Goal: Task Accomplishment & Management: Complete application form

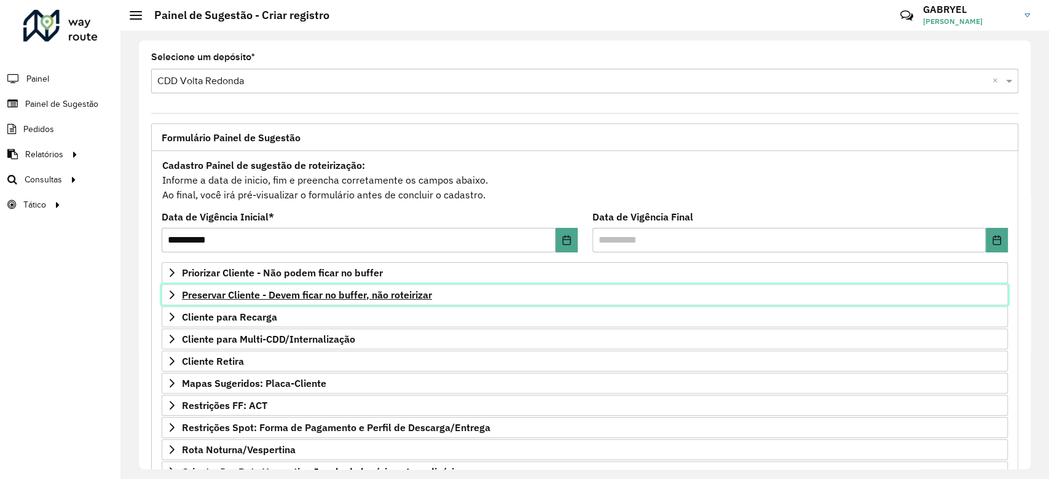
scroll to position [130, 0]
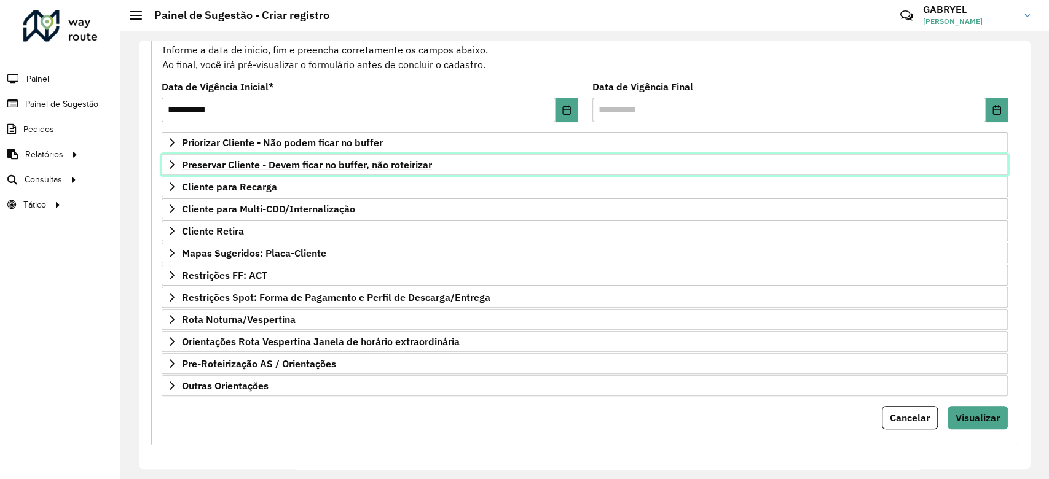
click at [479, 170] on link "Preservar Cliente - Devem ficar no buffer, não roteirizar" at bounding box center [585, 164] width 846 height 21
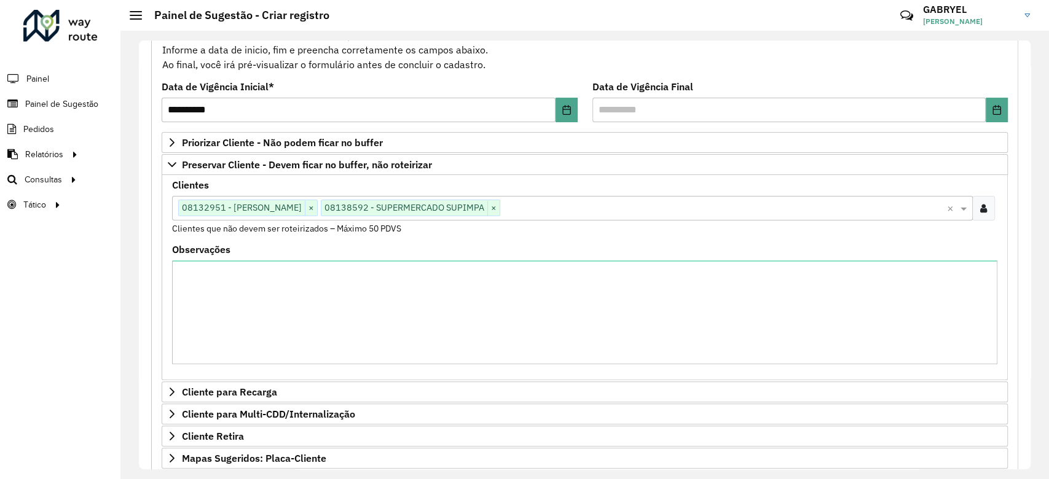
click at [640, 202] on input "text" at bounding box center [723, 209] width 447 height 15
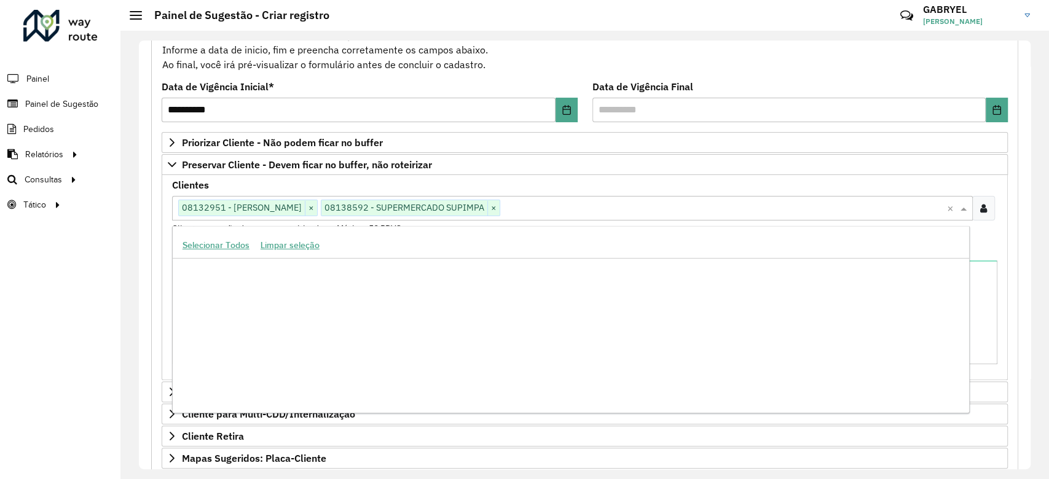
scroll to position [230770, 0]
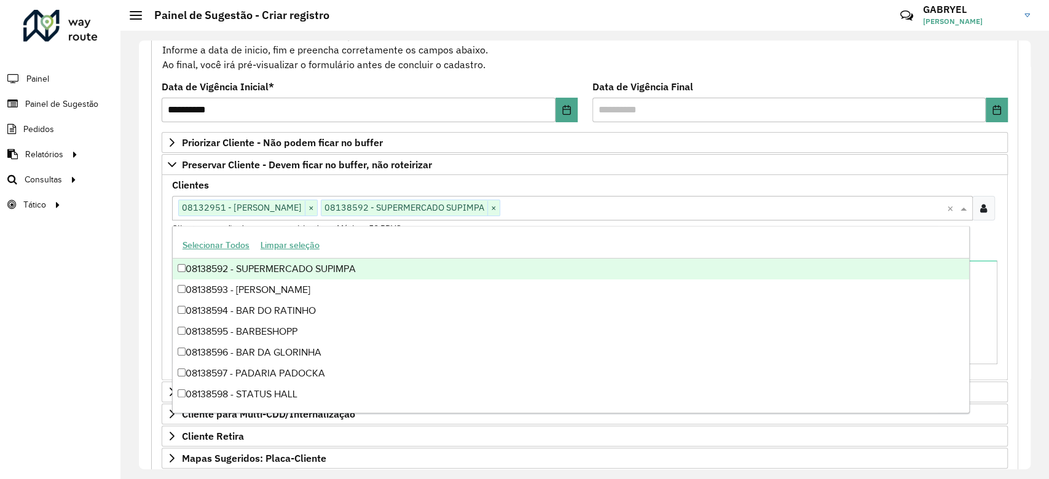
paste input "*****"
type input "*****"
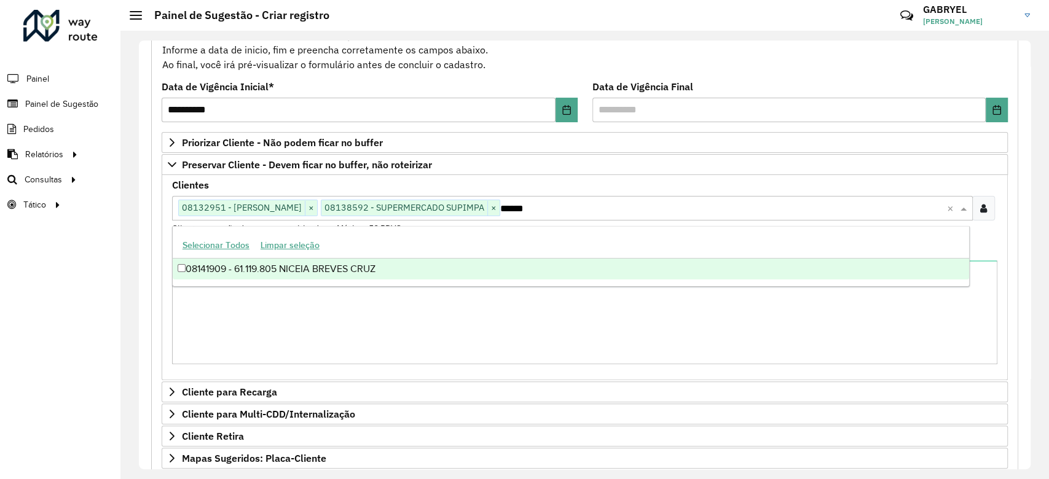
click at [480, 272] on div "08141909 - 61.119.805 NICEIA BREVES CRUZ" at bounding box center [571, 269] width 797 height 21
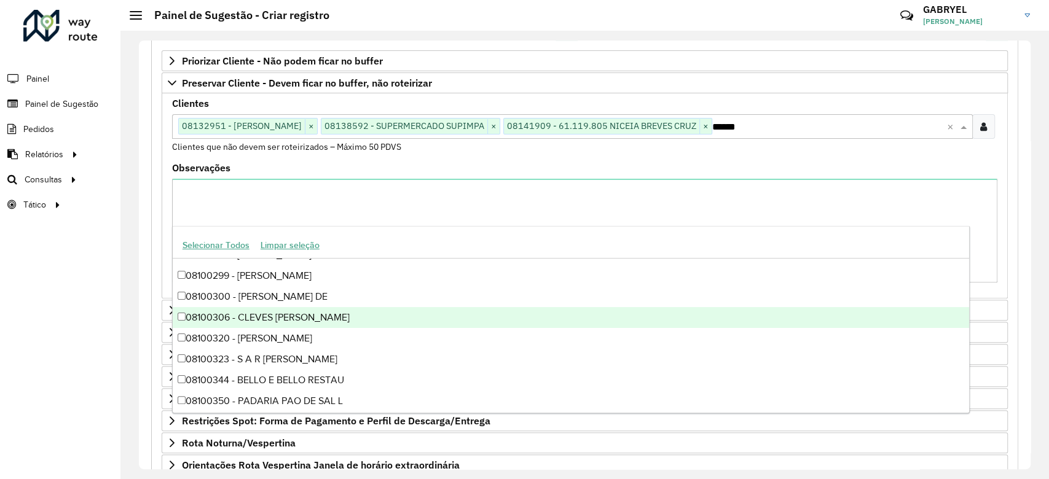
scroll to position [336, 0]
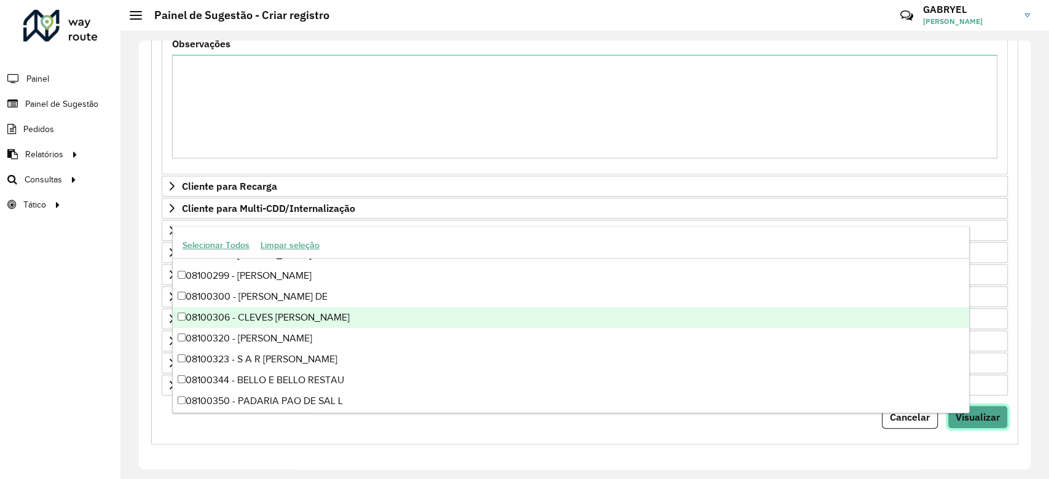
click at [1001, 411] on button "Visualizar" at bounding box center [978, 417] width 60 height 23
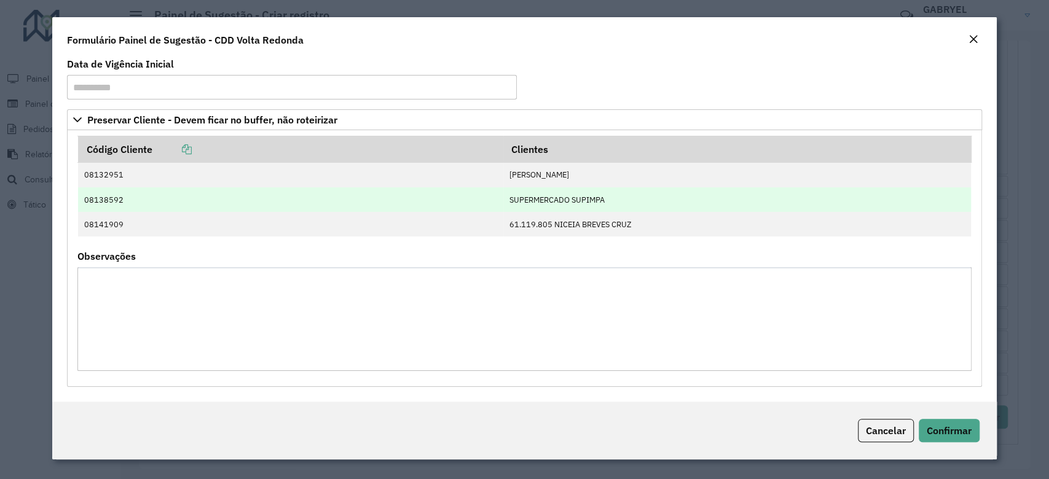
scroll to position [4, 0]
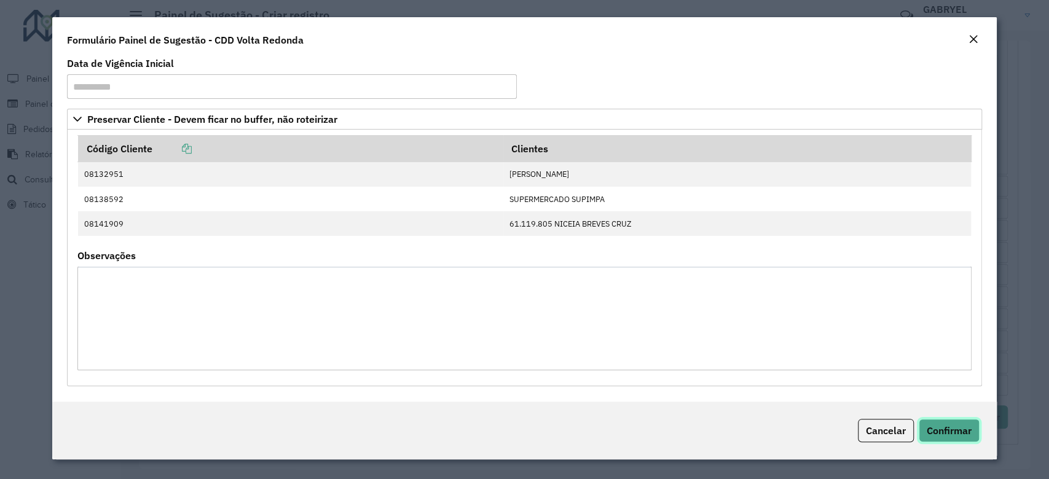
click at [932, 429] on span "Confirmar" at bounding box center [949, 431] width 45 height 12
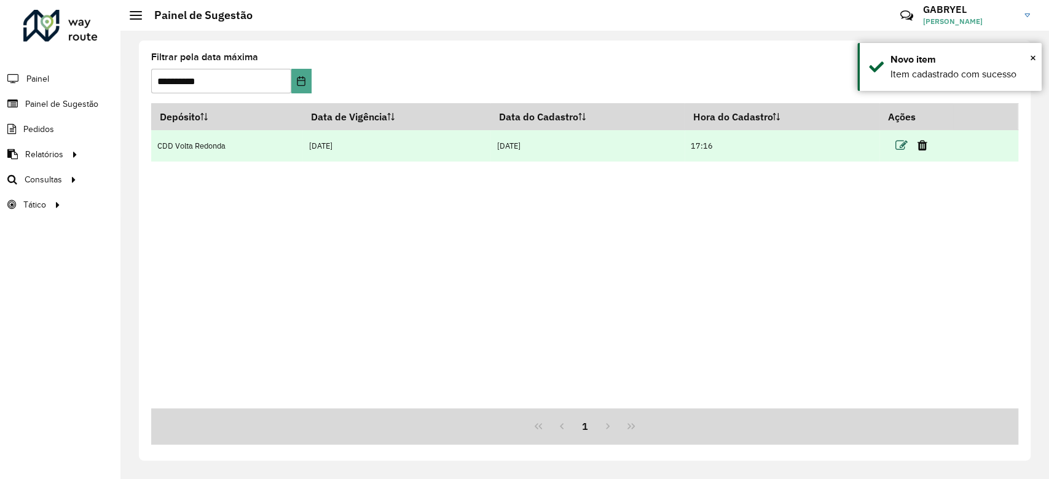
click at [899, 144] on icon at bounding box center [902, 146] width 12 height 12
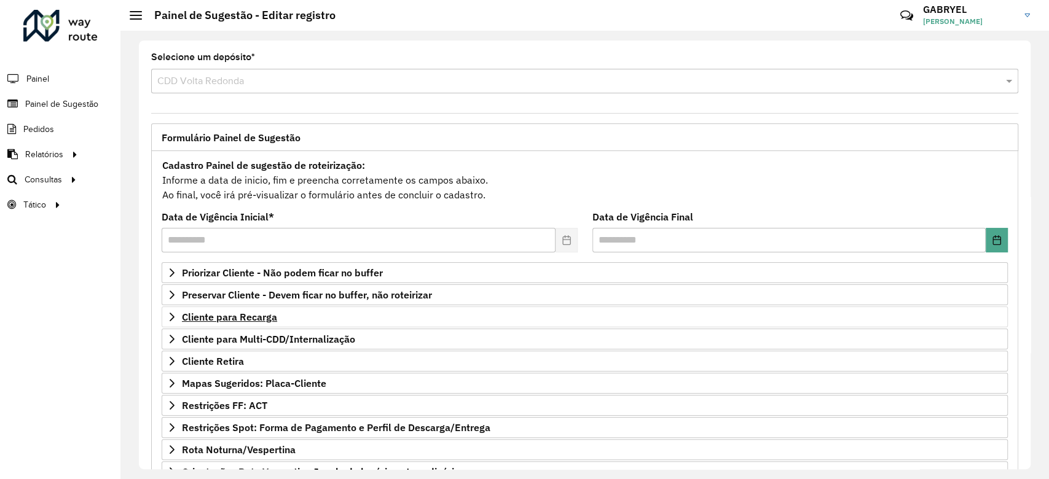
scroll to position [130, 0]
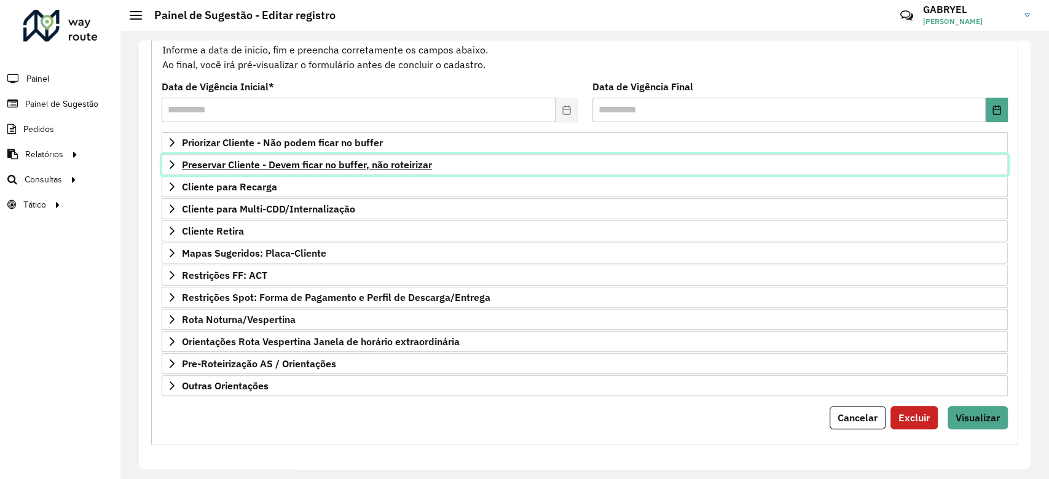
click at [347, 160] on span "Preservar Cliente - Devem ficar no buffer, não roteirizar" at bounding box center [307, 165] width 250 height 10
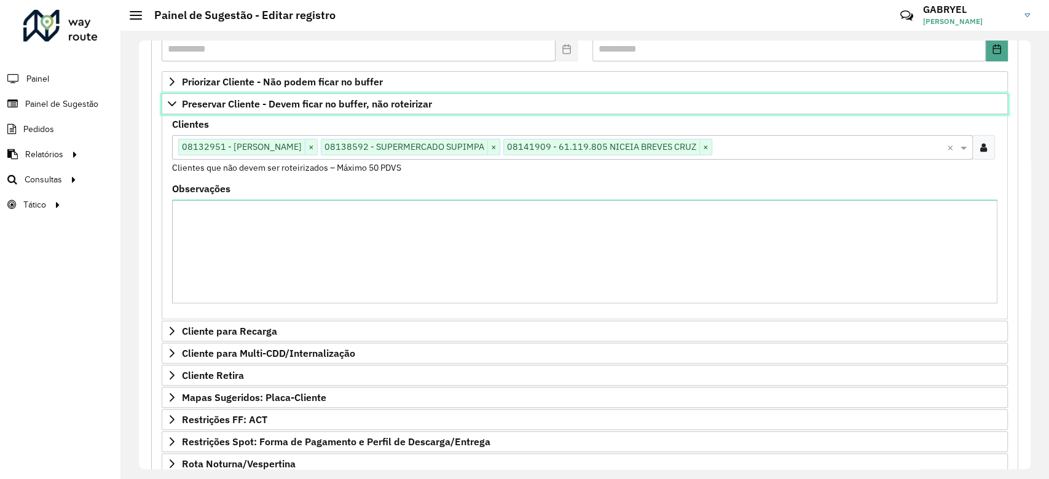
scroll to position [212, 0]
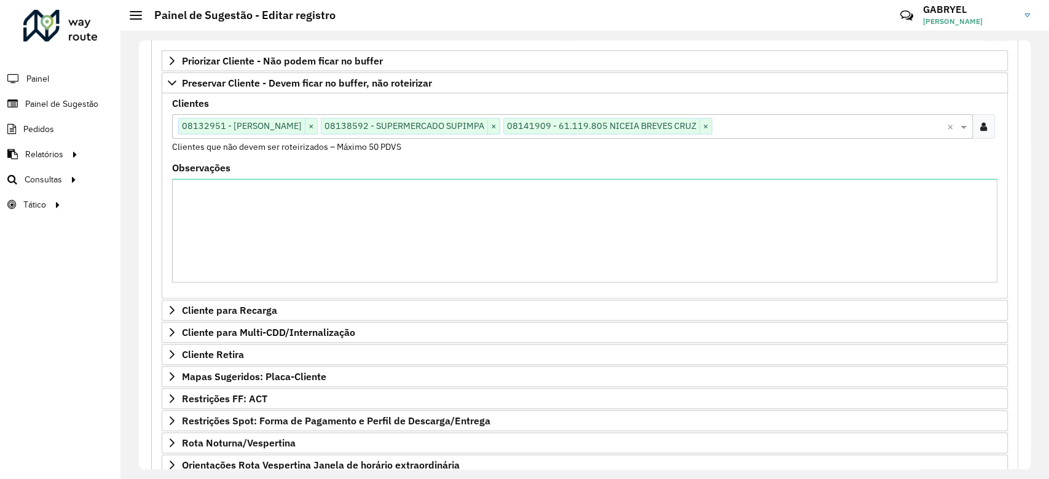
click at [974, 124] on div at bounding box center [983, 126] width 23 height 25
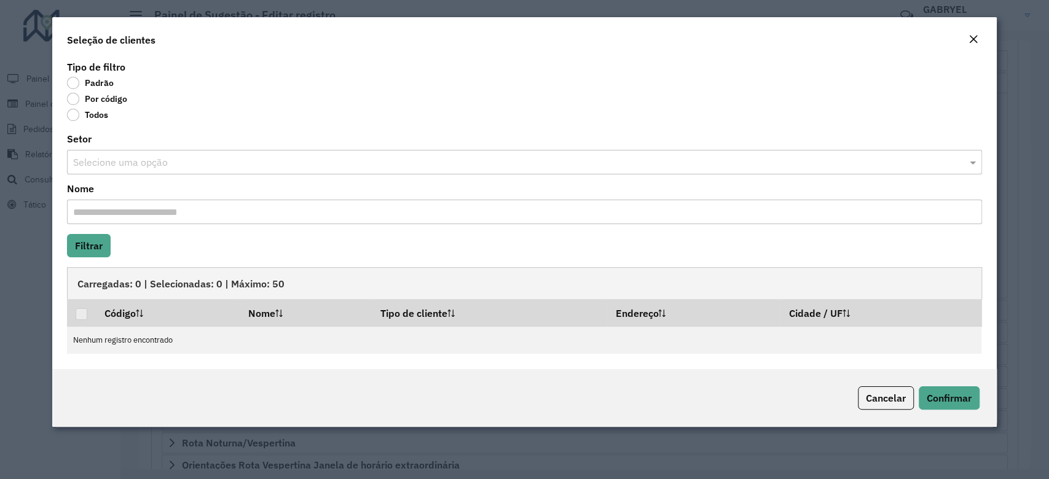
click at [76, 101] on label "Por código" at bounding box center [97, 99] width 60 height 12
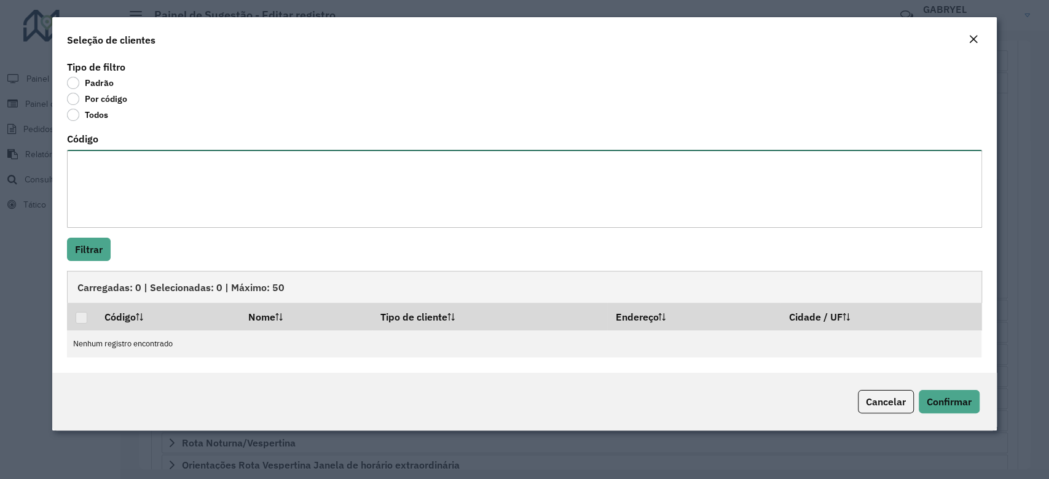
click at [369, 196] on textarea "Código" at bounding box center [524, 189] width 915 height 78
paste textarea "***** ***** ***** ***** ***** ***** ***** ***** ***** **** ***** ***** ***** **…"
type textarea "***** ***** ***** ***** ***** ***** ***** ***** ***** **** ***** ***** ***** **…"
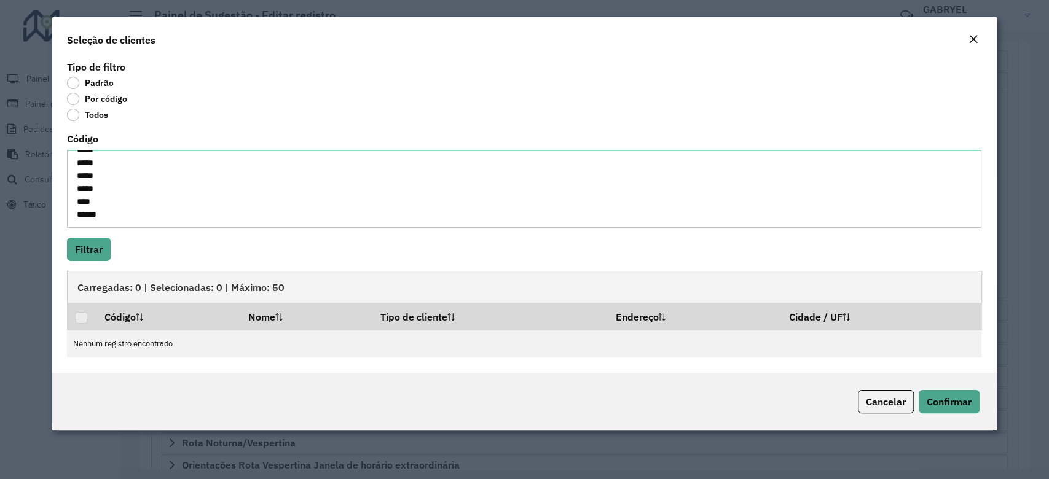
click at [65, 253] on div "Tipo de filtro Padrão Por código Todos Código ***** ***** ***** ***** ***** ***…" at bounding box center [524, 215] width 944 height 315
click at [69, 251] on button "Filtrar" at bounding box center [89, 249] width 44 height 23
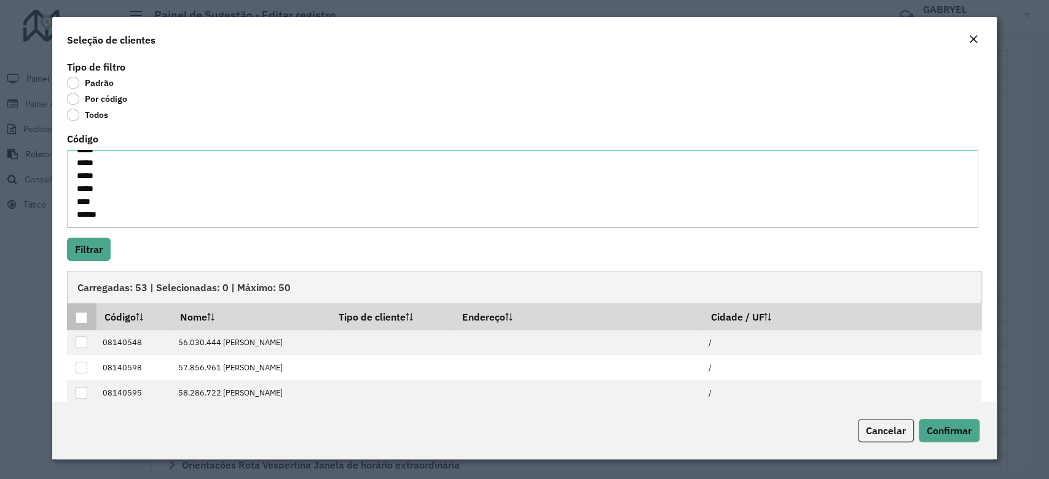
click at [79, 317] on div at bounding box center [82, 318] width 12 height 12
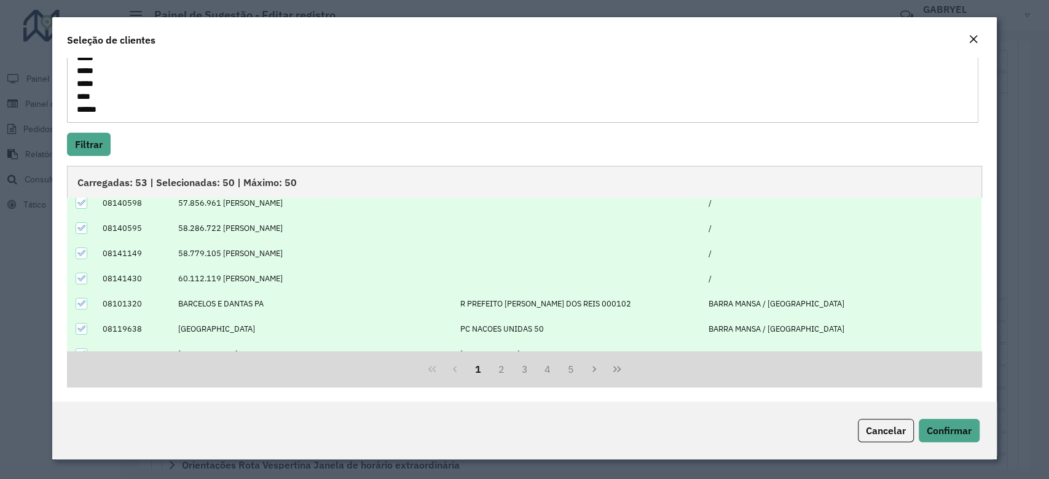
scroll to position [125, 0]
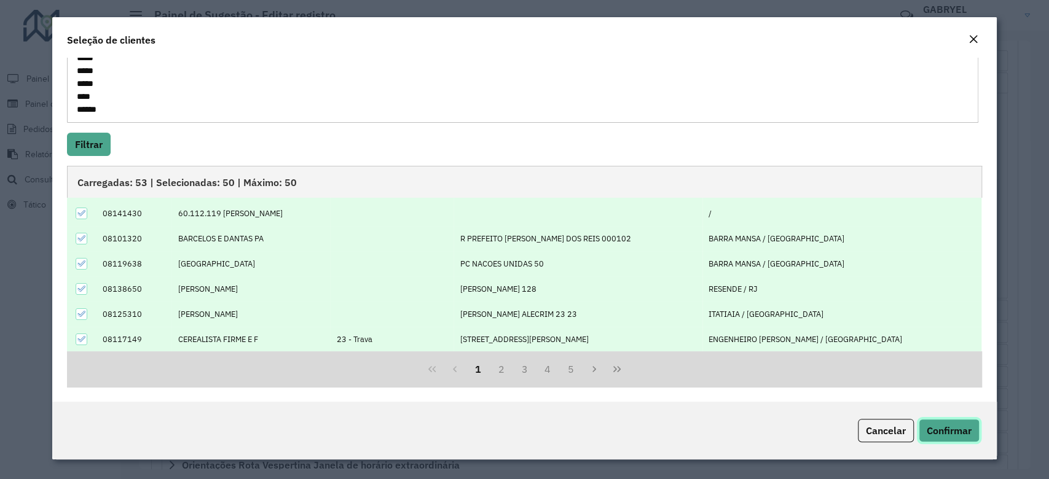
click at [943, 435] on span "Confirmar" at bounding box center [949, 431] width 45 height 12
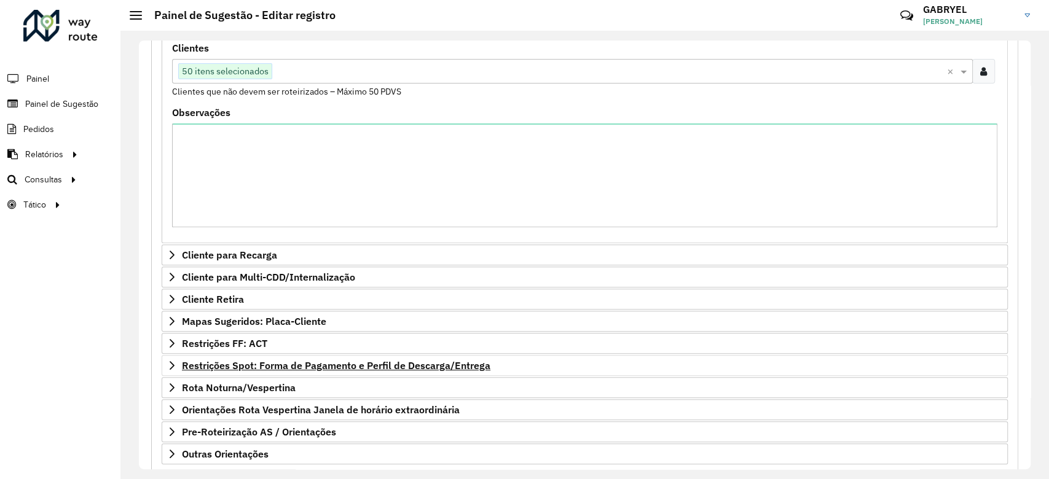
scroll to position [336, 0]
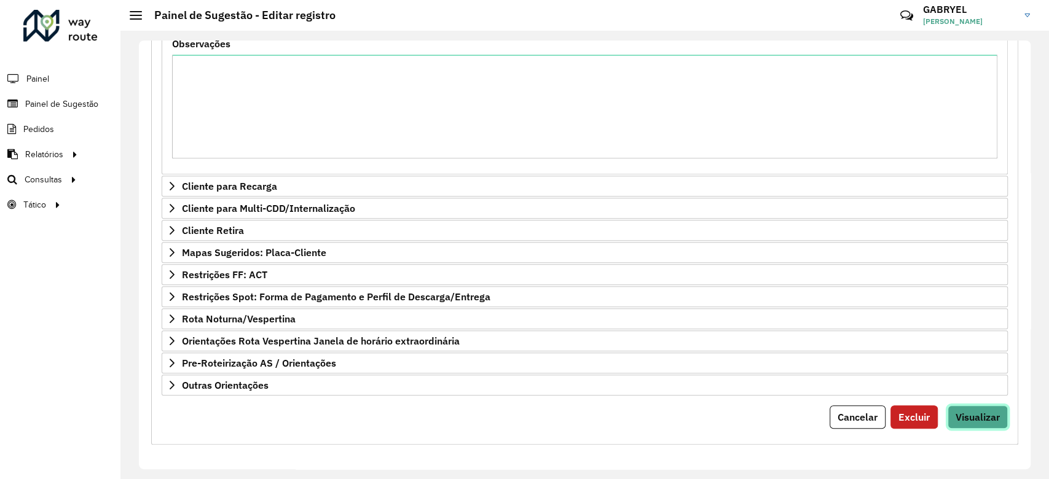
click at [985, 406] on button "Visualizar" at bounding box center [978, 417] width 60 height 23
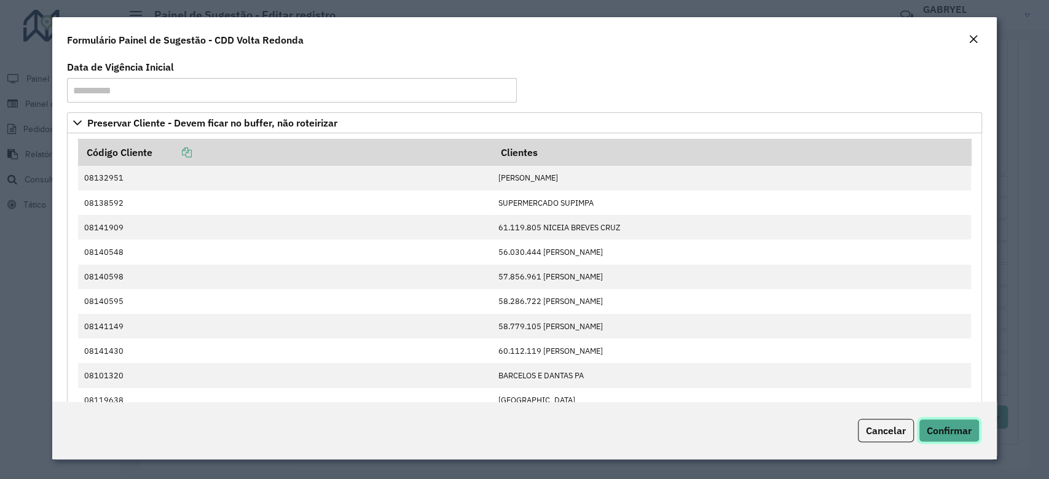
click at [946, 438] on button "Confirmar" at bounding box center [949, 430] width 61 height 23
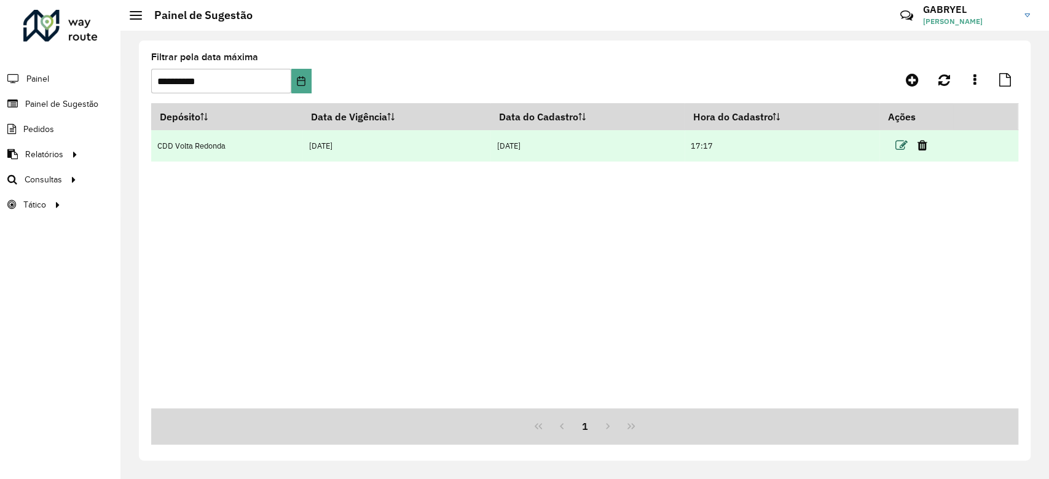
click at [902, 141] on icon at bounding box center [902, 146] width 12 height 12
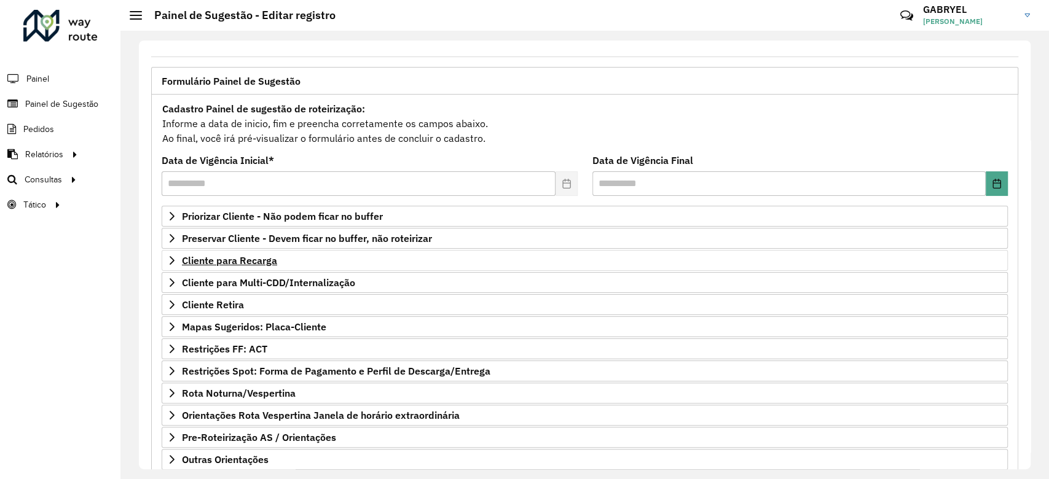
scroll to position [82, 0]
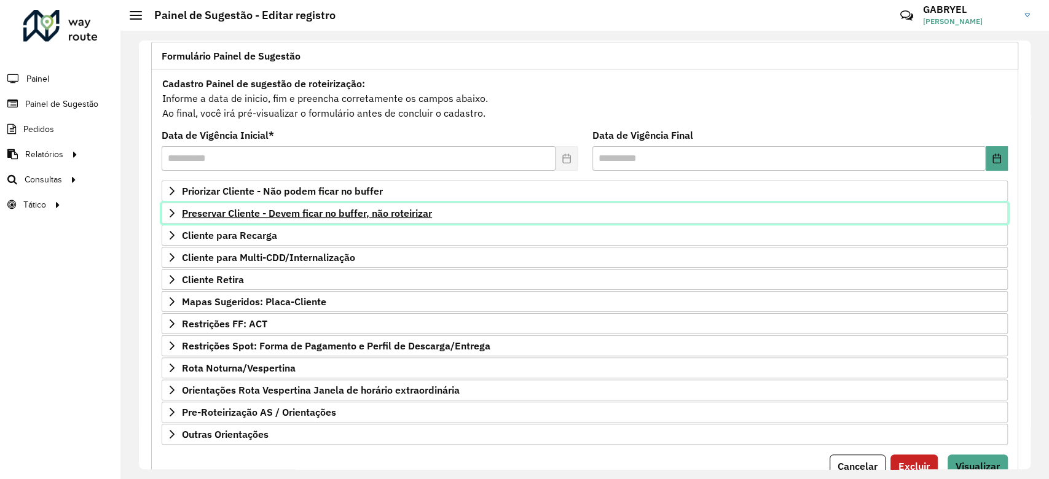
click at [323, 219] on link "Preservar Cliente - Devem ficar no buffer, não roteirizar" at bounding box center [585, 213] width 846 height 21
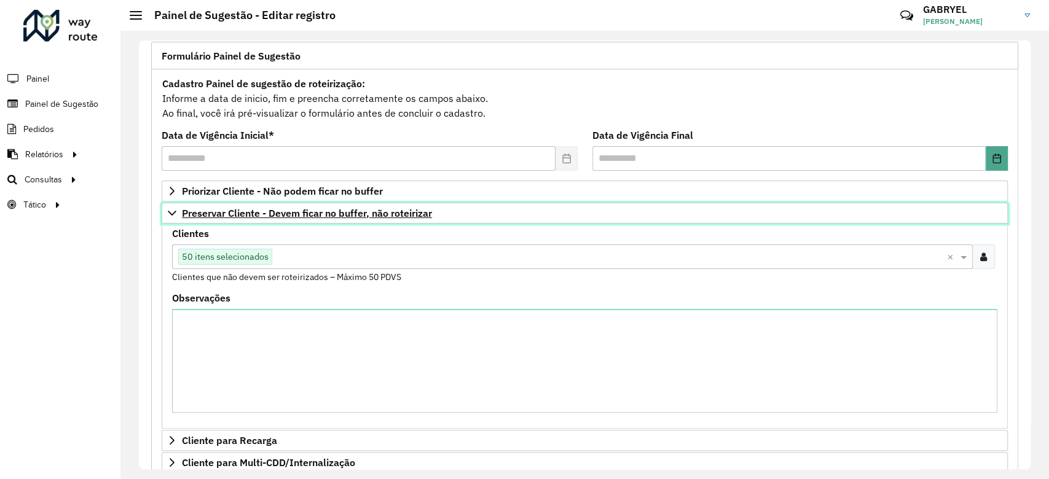
click at [323, 219] on link "Preservar Cliente - Devem ficar no buffer, não roteirizar" at bounding box center [585, 213] width 846 height 21
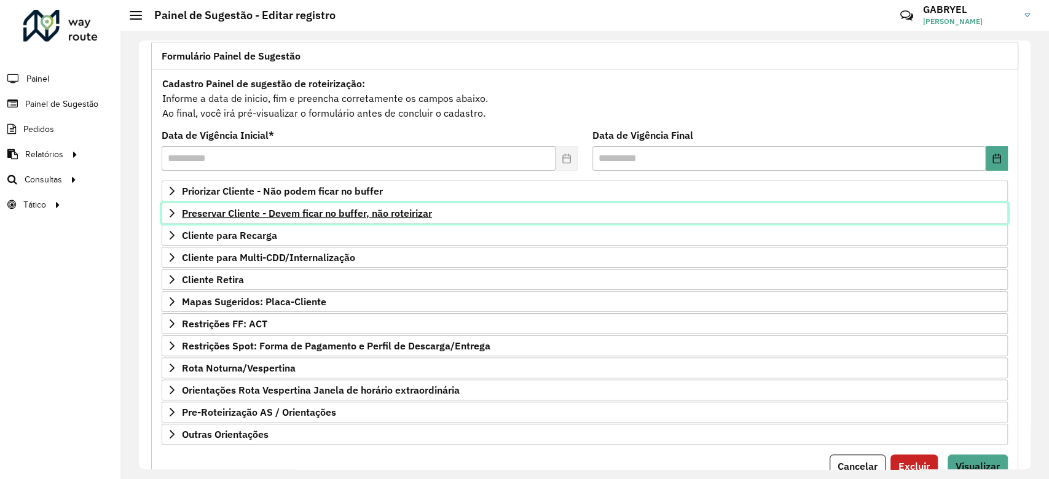
click at [449, 222] on link "Preservar Cliente - Devem ficar no buffer, não roteirizar" at bounding box center [585, 213] width 846 height 21
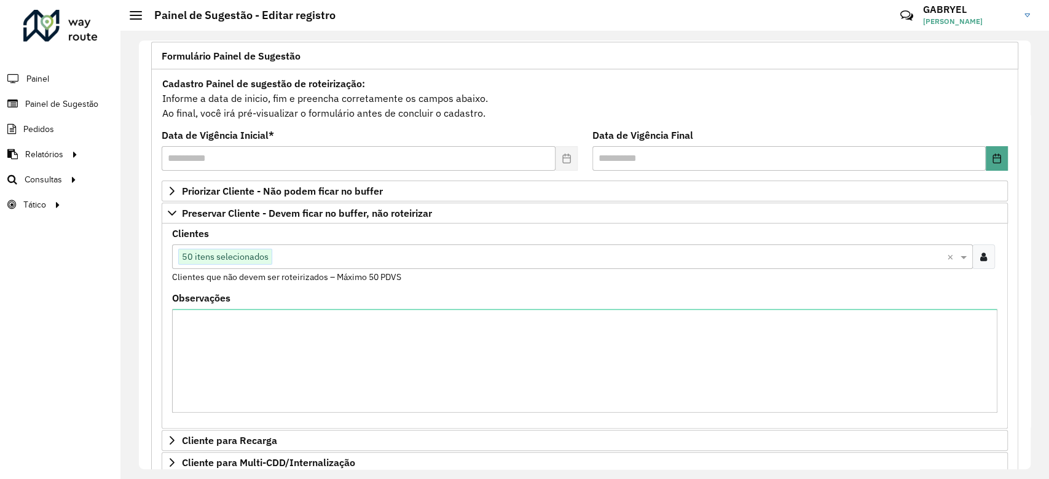
click at [417, 254] on input "text" at bounding box center [609, 257] width 675 height 15
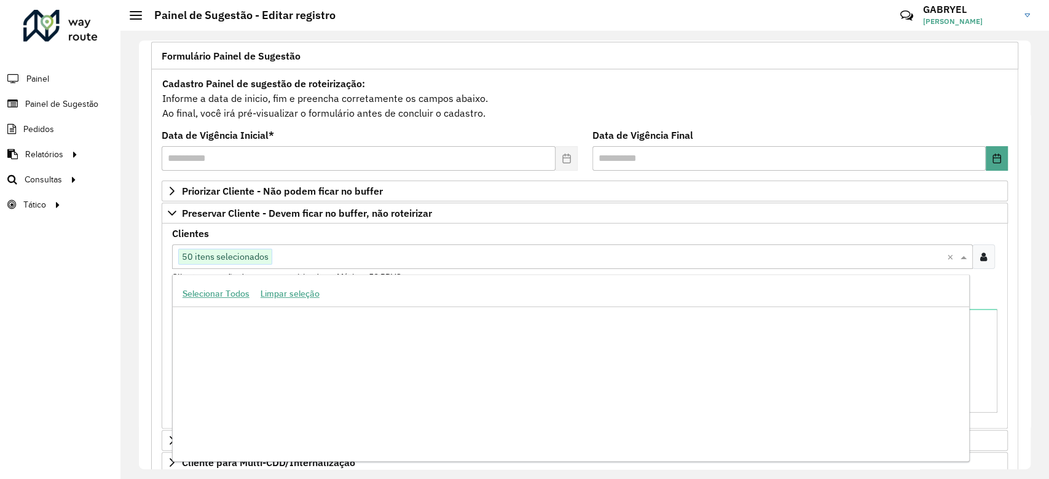
scroll to position [187888, 0]
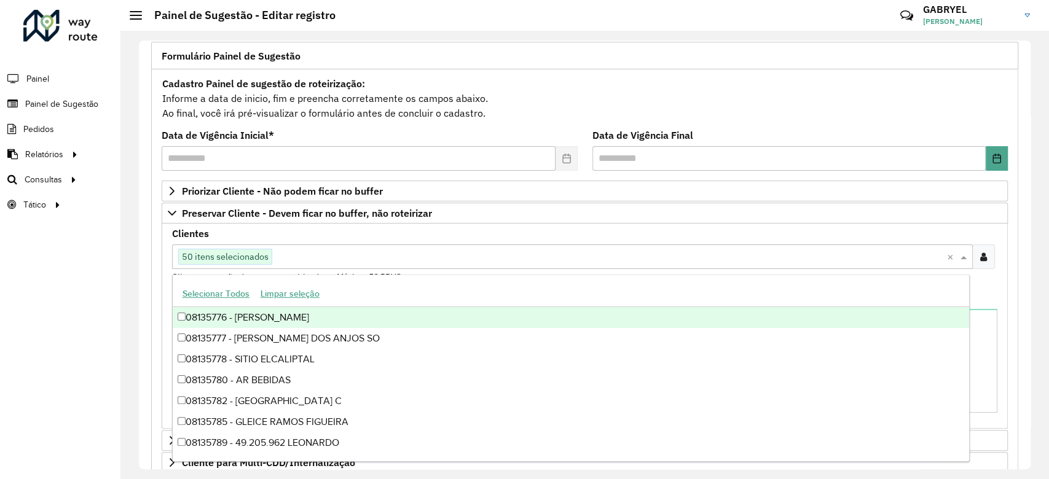
paste input "*****"
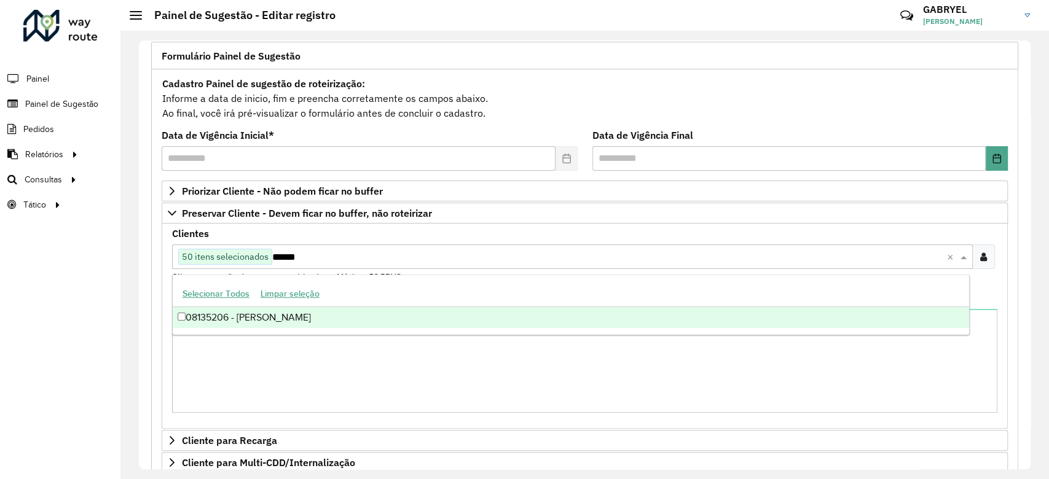
scroll to position [0, 0]
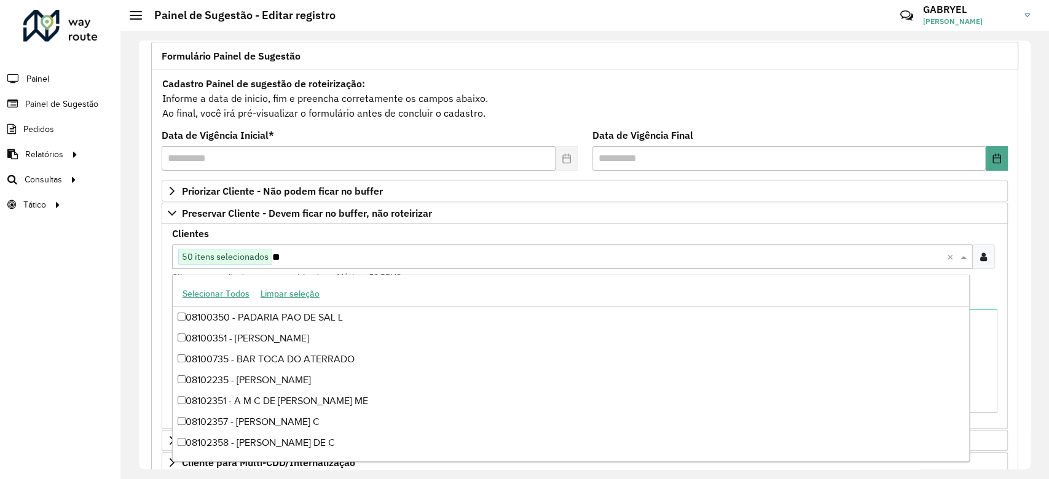
type input "*"
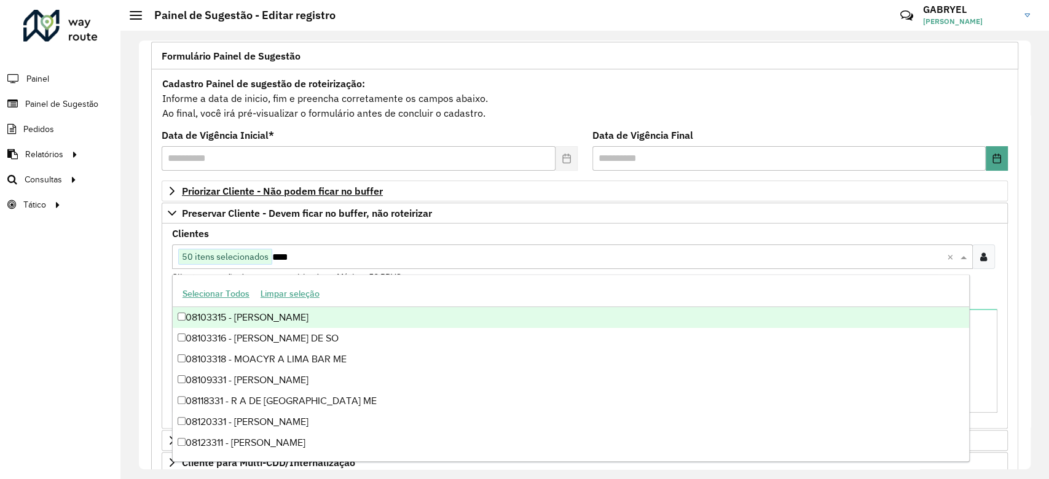
type input "*****"
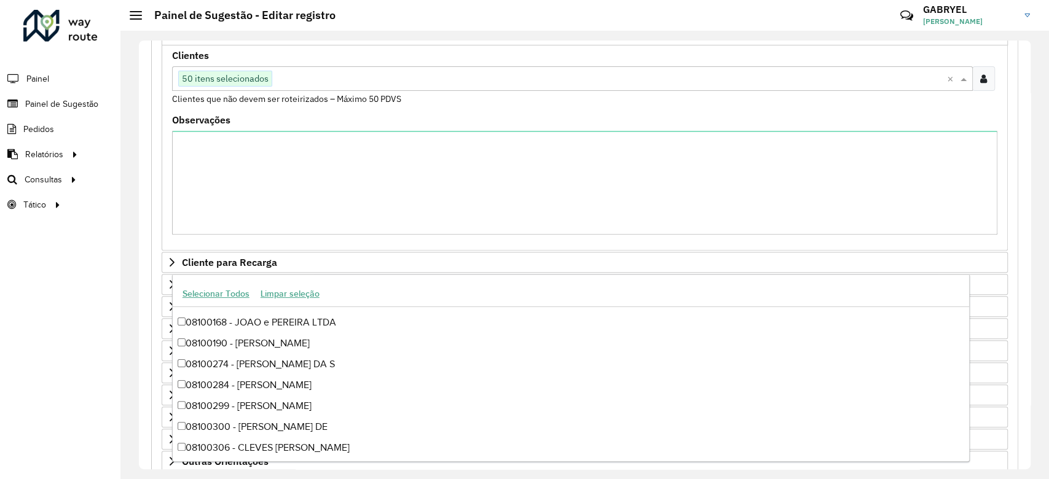
scroll to position [336, 0]
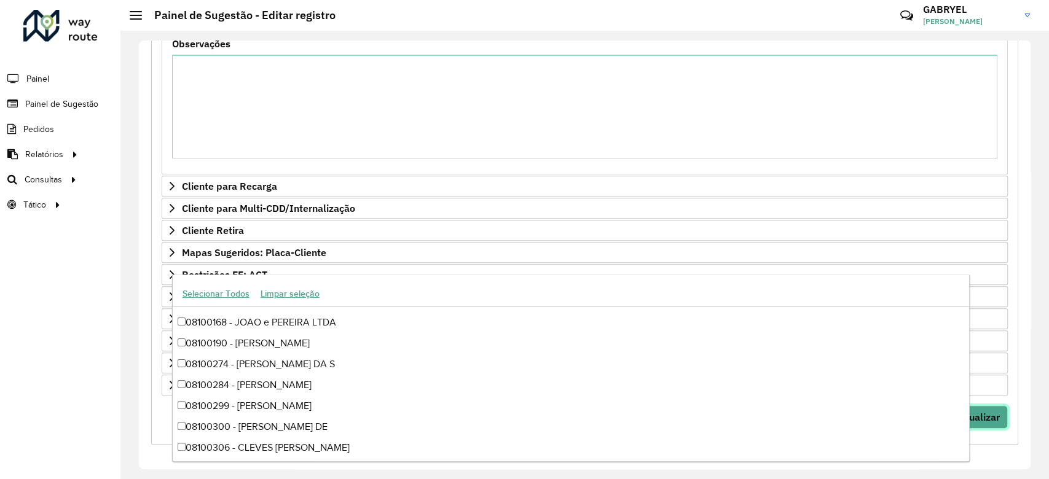
click at [1003, 420] on button "Visualizar" at bounding box center [978, 417] width 60 height 23
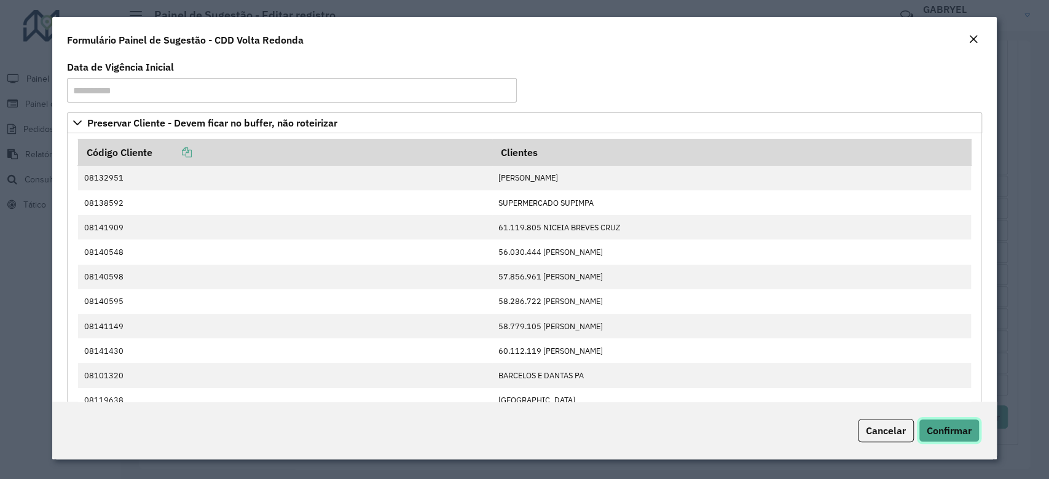
click at [976, 436] on button "Confirmar" at bounding box center [949, 430] width 61 height 23
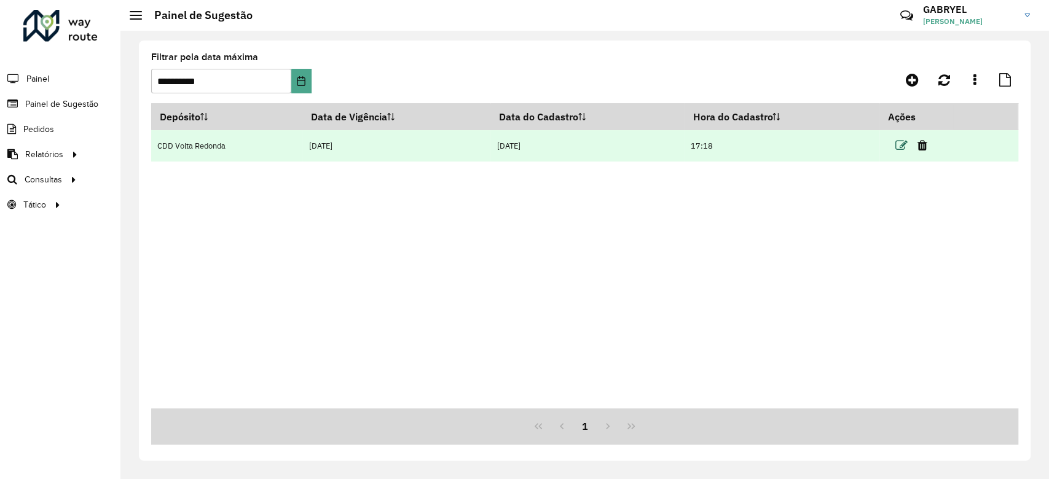
click at [901, 145] on icon at bounding box center [902, 146] width 12 height 12
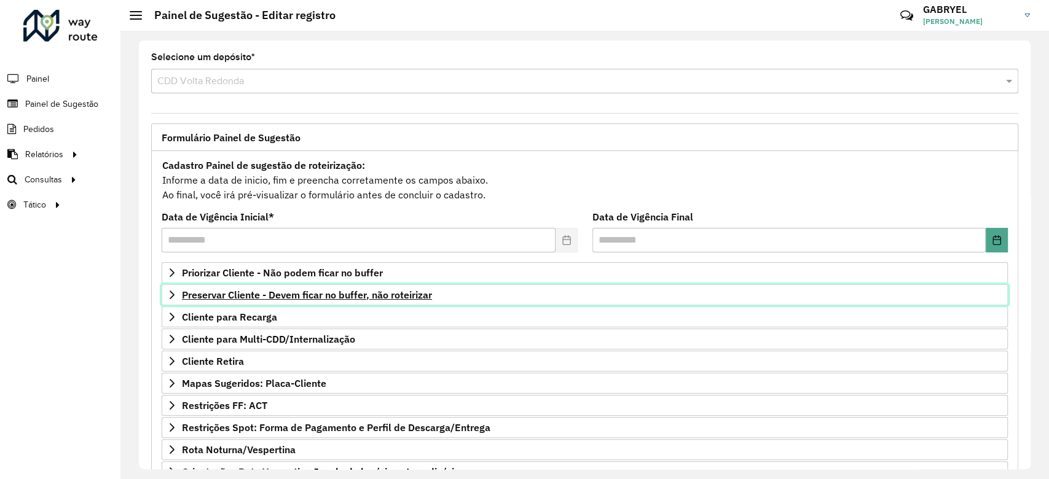
click at [318, 294] on span "Preservar Cliente - Devem ficar no buffer, não roteirizar" at bounding box center [307, 295] width 250 height 10
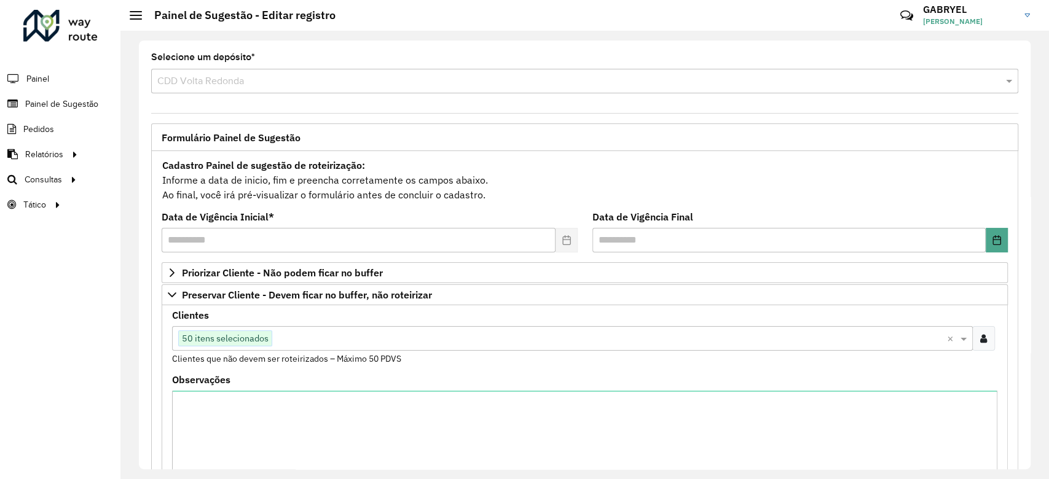
click at [398, 339] on input "text" at bounding box center [609, 339] width 675 height 15
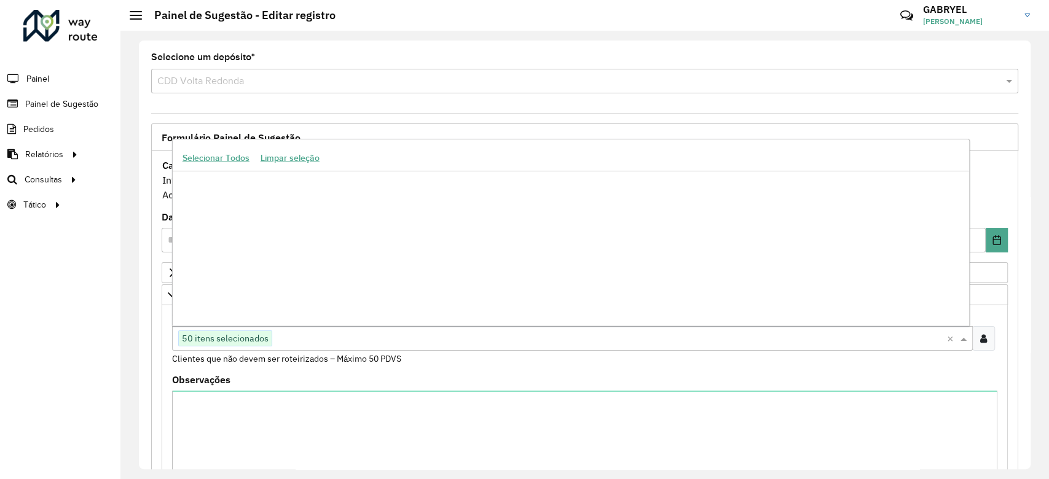
scroll to position [187888, 0]
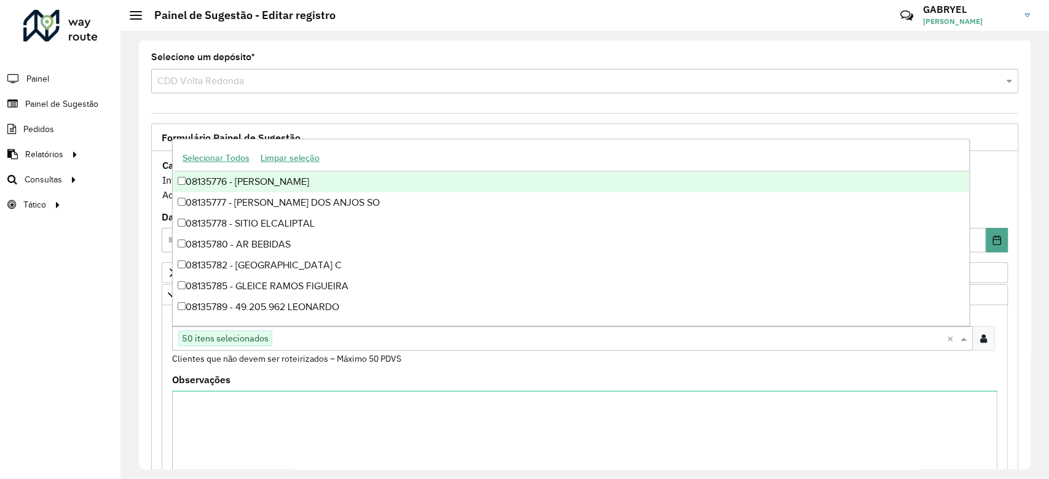
paste input "*****"
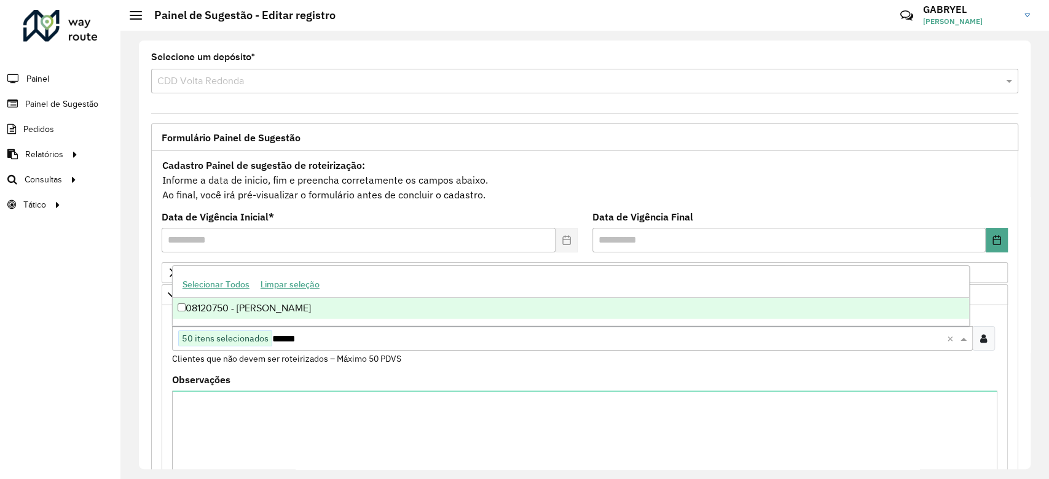
scroll to position [0, 0]
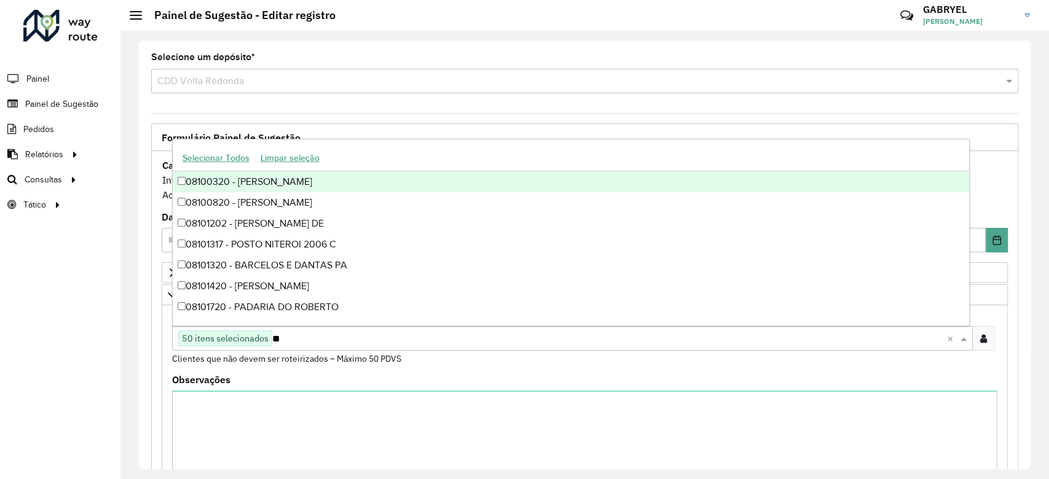
type input "*"
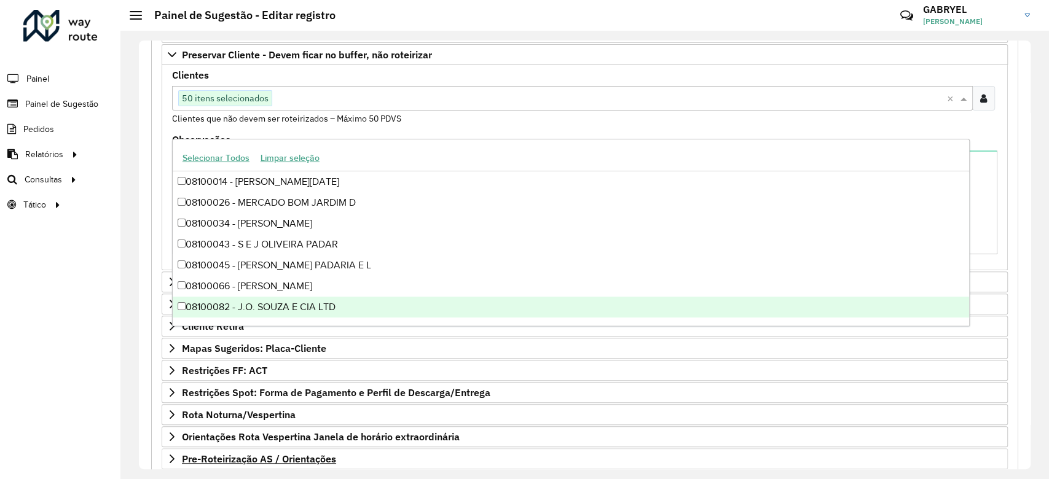
scroll to position [336, 0]
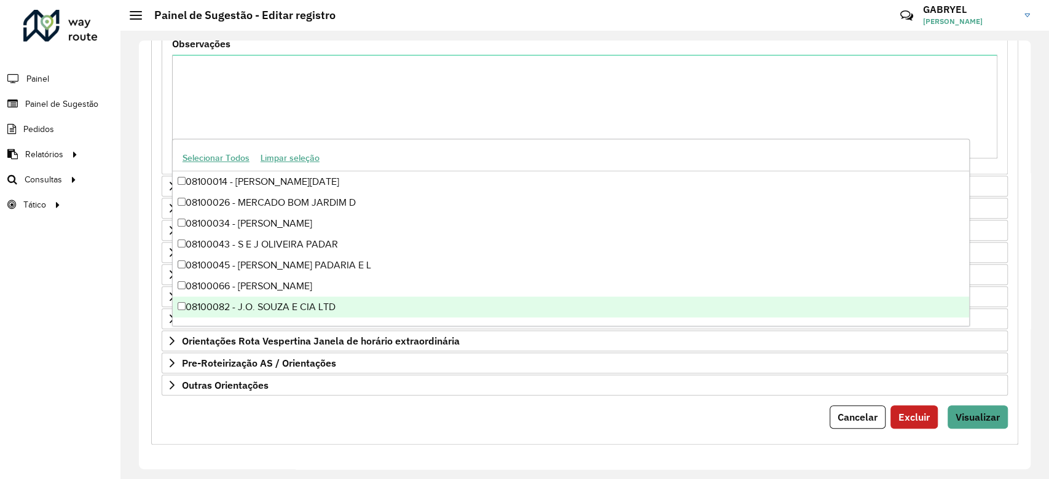
click at [1014, 348] on div "**********" at bounding box center [584, 130] width 867 height 630
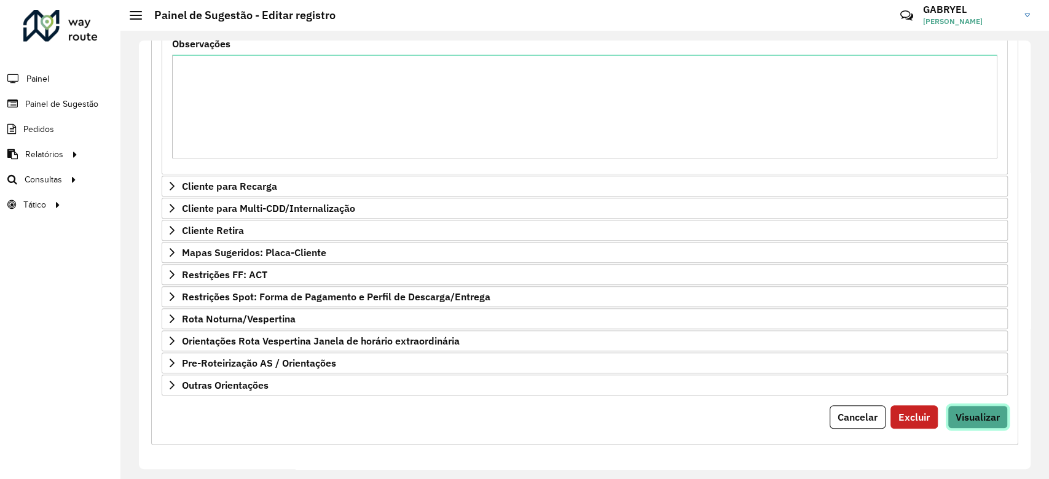
click at [983, 424] on button "Visualizar" at bounding box center [978, 417] width 60 height 23
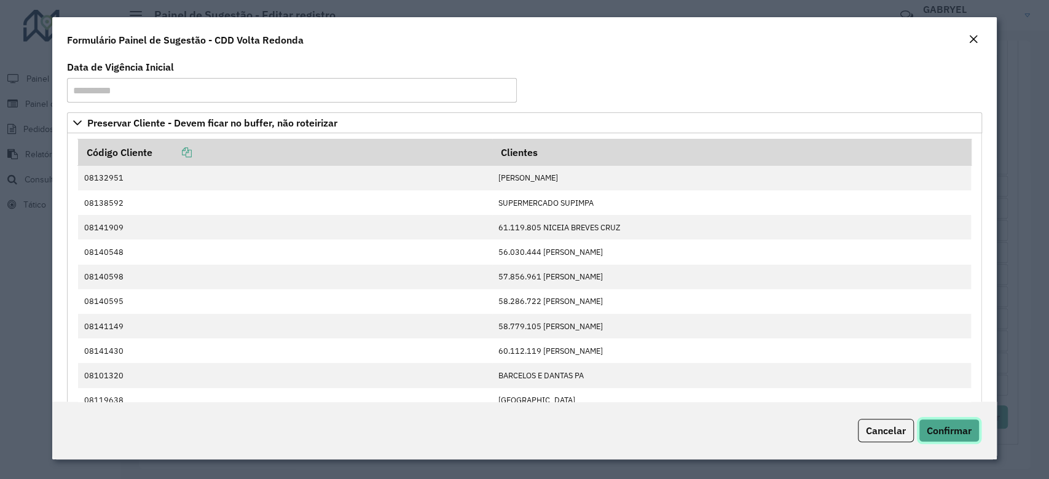
click at [954, 429] on span "Confirmar" at bounding box center [949, 431] width 45 height 12
